Goal: Information Seeking & Learning: Learn about a topic

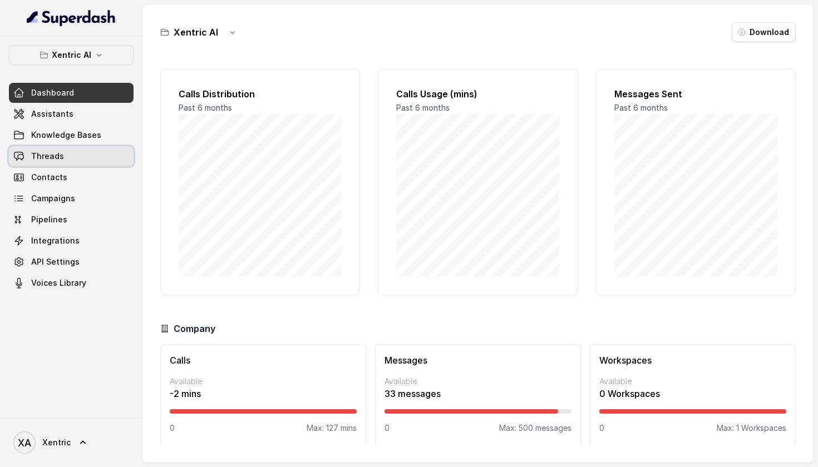
click at [82, 156] on link "Threads" at bounding box center [71, 156] width 125 height 20
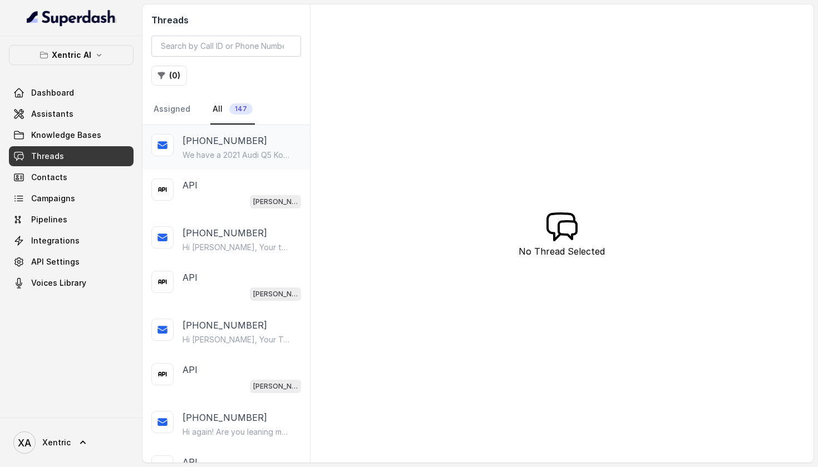
click at [225, 154] on p "We have a 2021 Audi Q5 Komfort Quattro with 79,883 KM in Black for $25,888. Wha…" at bounding box center [235, 155] width 107 height 11
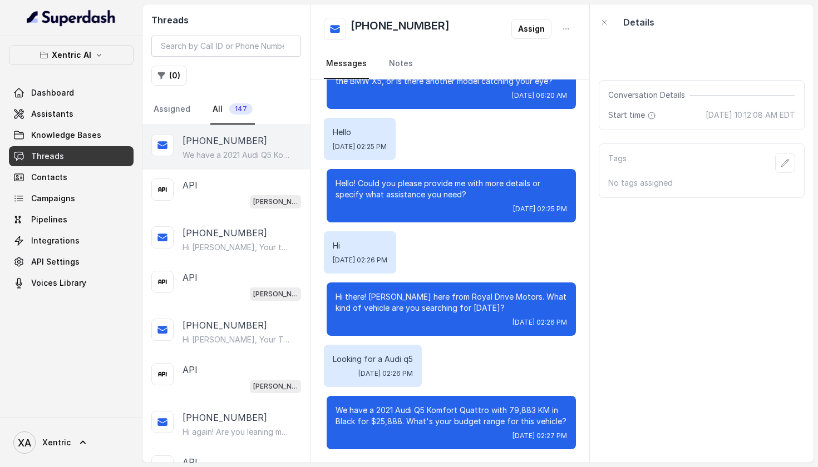
scroll to position [9104, 0]
